Goal: Find specific page/section: Find specific page/section

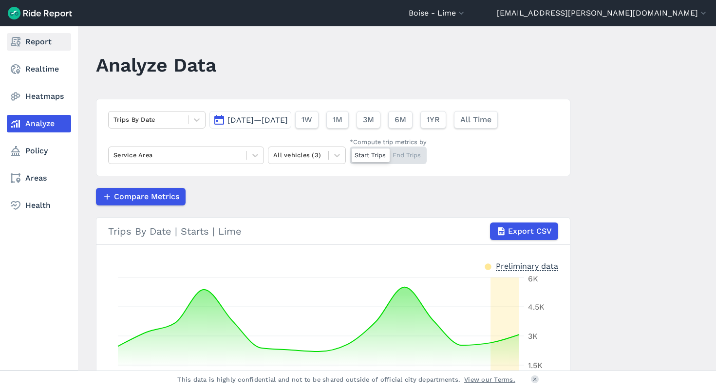
click at [23, 41] on link "Report" at bounding box center [39, 42] width 64 height 18
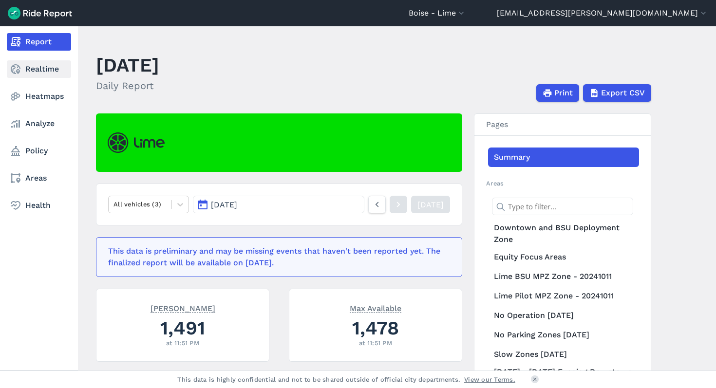
click at [35, 66] on link "Realtime" at bounding box center [39, 69] width 64 height 18
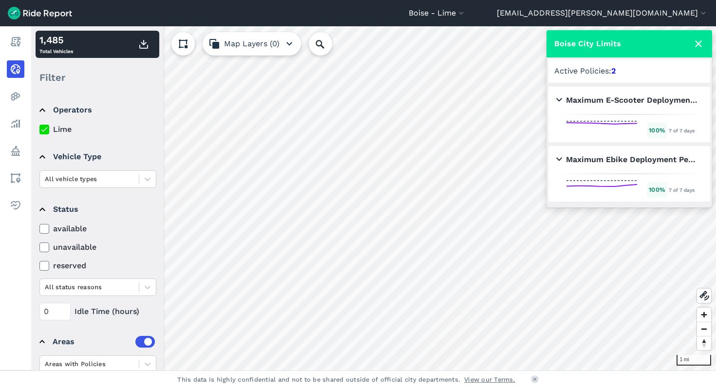
click at [557, 99] on h2 "Maximum E-Scooter Deployment Peak Season (April-October)" at bounding box center [627, 100] width 142 height 12
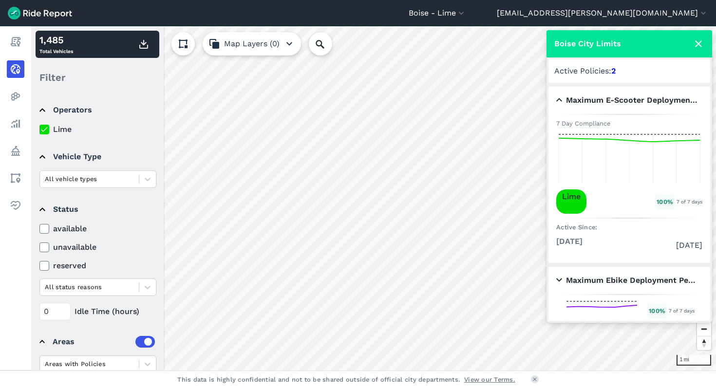
click at [556, 99] on h2 "Maximum E-Scooter Deployment Peak Season (April-October)" at bounding box center [627, 100] width 142 height 12
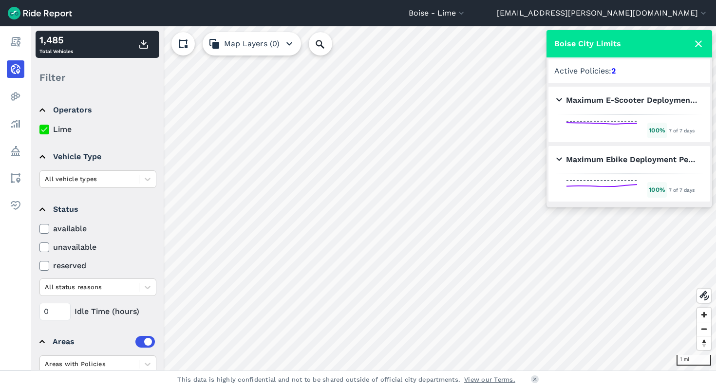
click at [559, 162] on h2 "Maximum Ebike Deployment Peak Season (April - October)" at bounding box center [627, 160] width 142 height 12
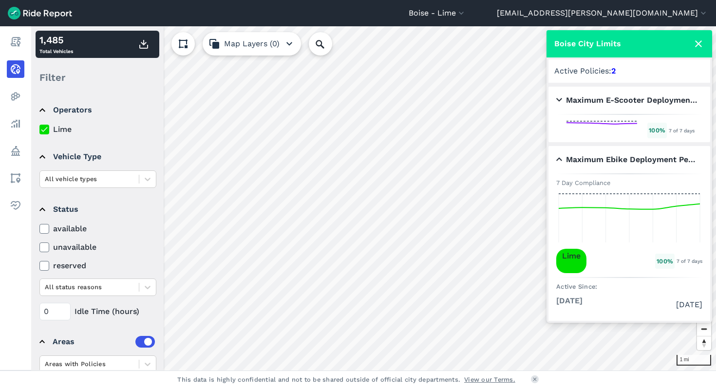
click at [559, 161] on h2 "Maximum Ebike Deployment Peak Season (April - October)" at bounding box center [627, 160] width 142 height 12
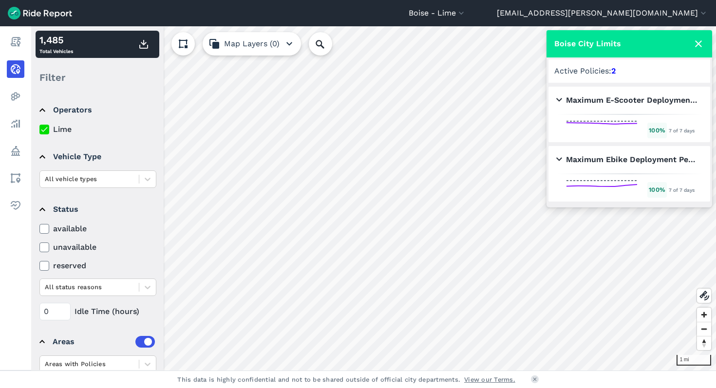
click at [289, 40] on icon "button" at bounding box center [289, 44] width 12 height 12
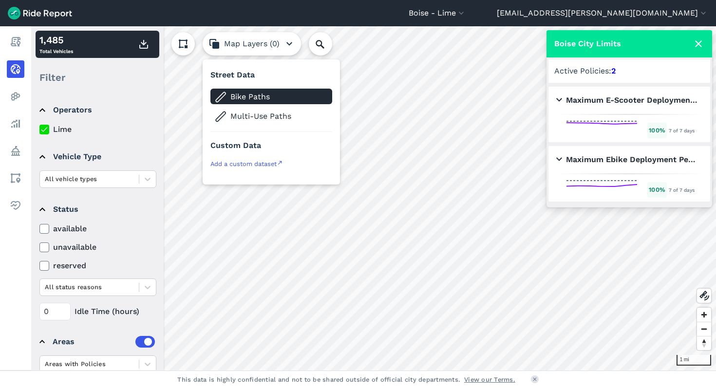
click at [282, 94] on span "Bike Paths" at bounding box center [278, 97] width 97 height 12
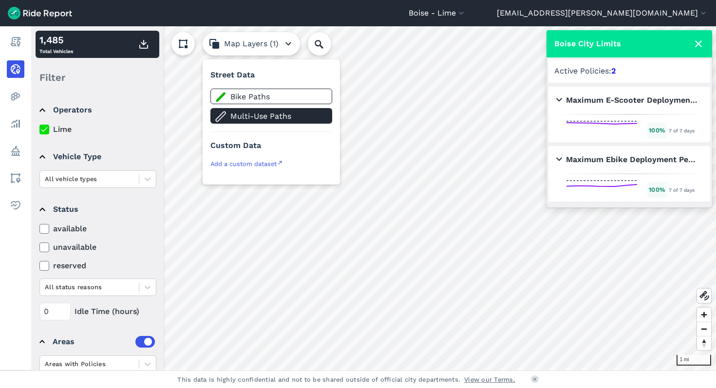
click at [281, 111] on span "Multi-Use Paths" at bounding box center [278, 117] width 97 height 12
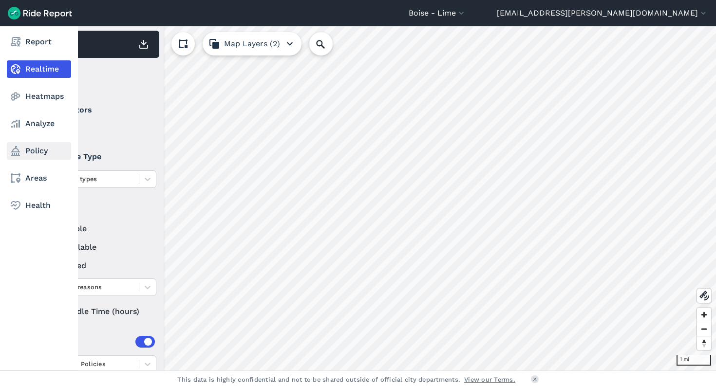
click at [26, 147] on link "Policy" at bounding box center [39, 151] width 64 height 18
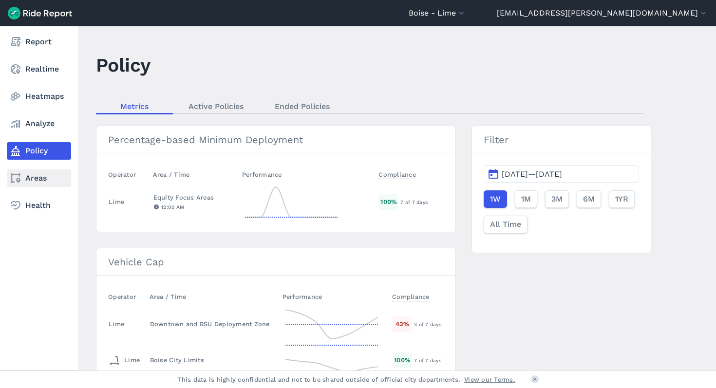
click at [18, 174] on use at bounding box center [16, 178] width 10 height 10
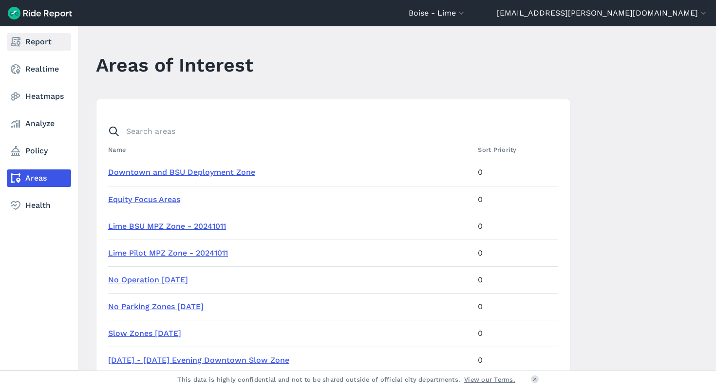
click at [34, 43] on link "Report" at bounding box center [39, 42] width 64 height 18
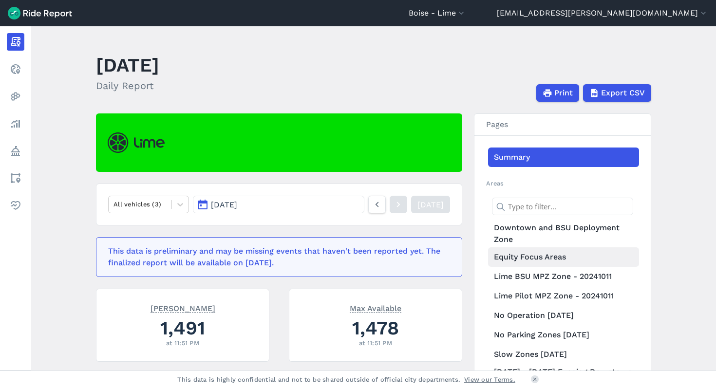
click at [538, 261] on link "Equity Focus Areas" at bounding box center [563, 256] width 151 height 19
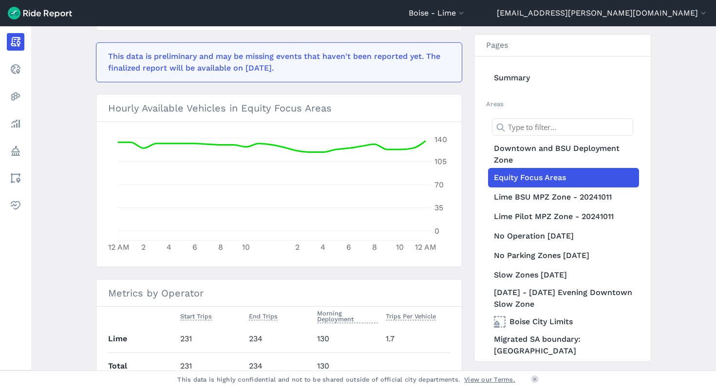
scroll to position [299, 0]
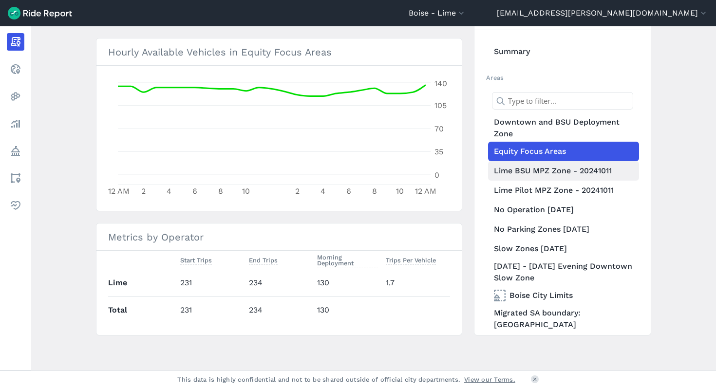
click at [532, 175] on link "Lime BSU MPZ Zone - 20241011" at bounding box center [563, 170] width 151 height 19
